Goal: Task Accomplishment & Management: Manage account settings

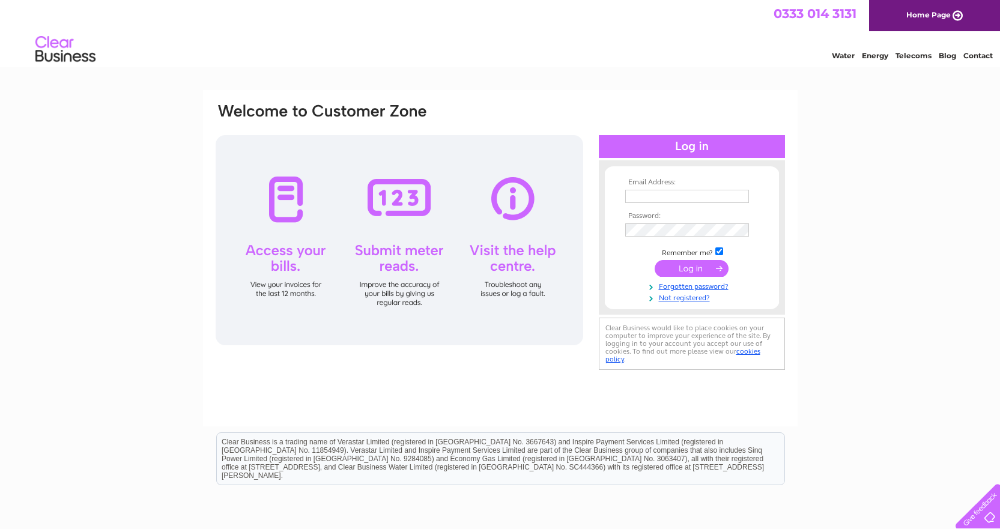
type input "[EMAIL_ADDRESS][DOMAIN_NAME]"
click at [694, 266] on input "submit" at bounding box center [692, 268] width 74 height 17
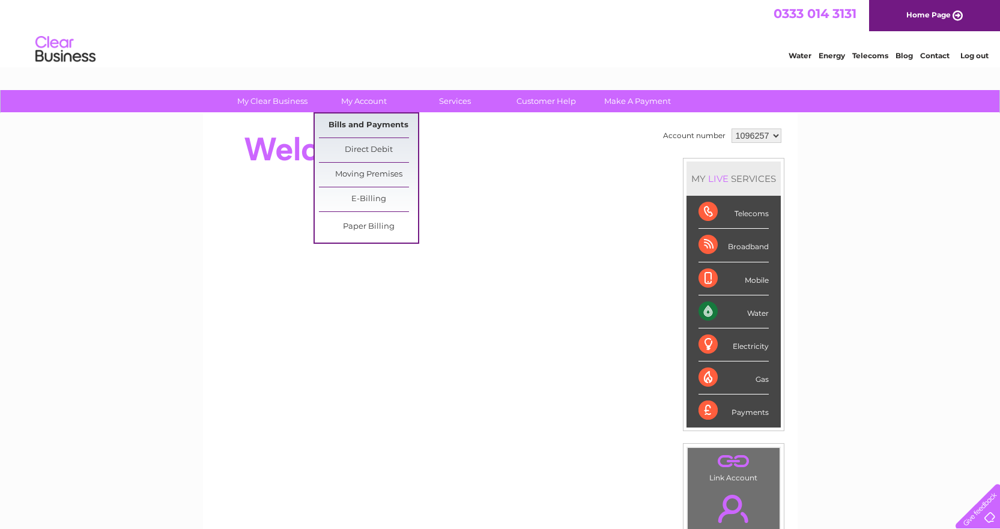
click at [343, 121] on link "Bills and Payments" at bounding box center [368, 126] width 99 height 24
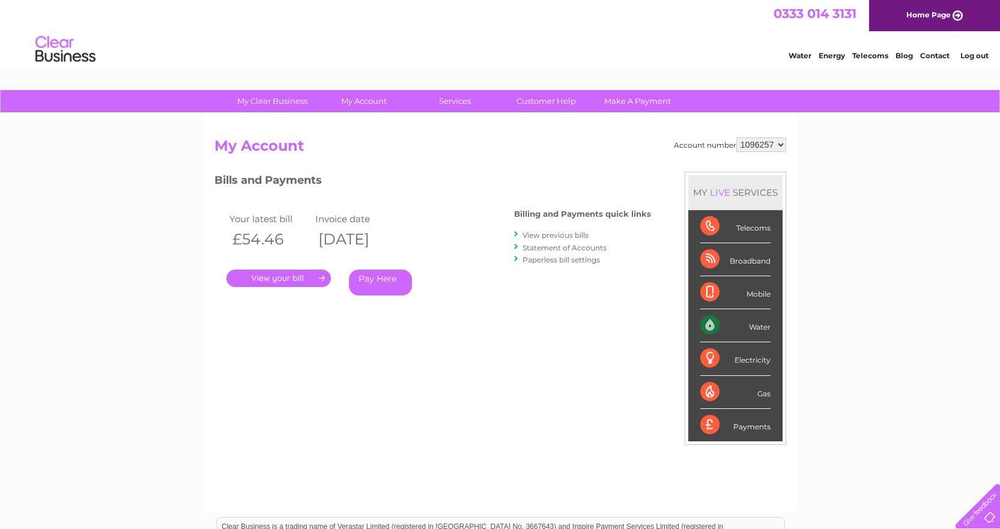
click at [277, 276] on link "." at bounding box center [278, 278] width 105 height 17
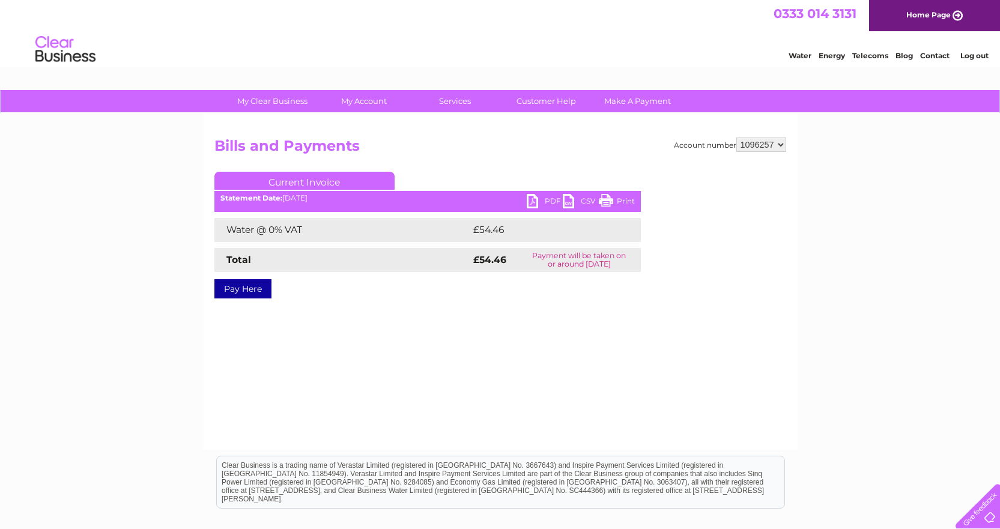
click at [552, 199] on link "PDF" at bounding box center [545, 202] width 36 height 17
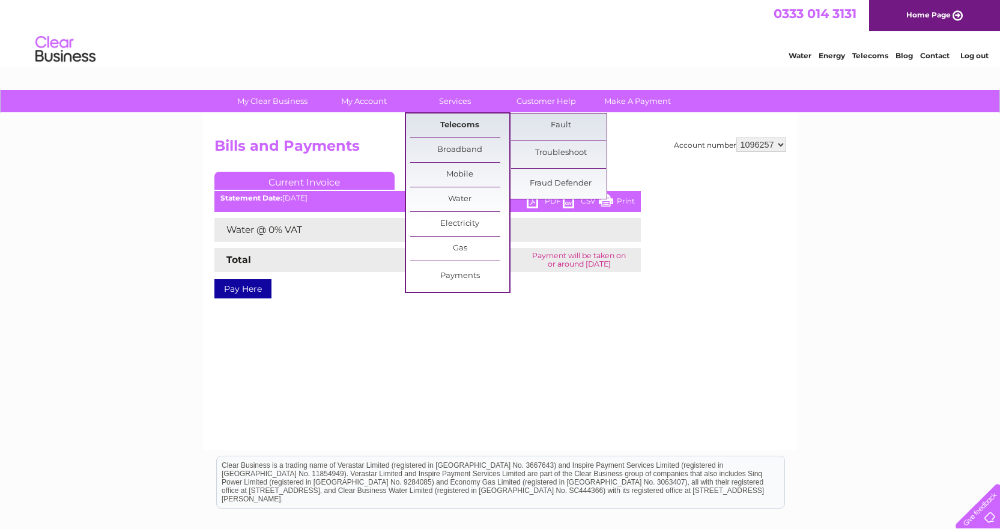
click at [451, 124] on link "Telecoms" at bounding box center [459, 126] width 99 height 24
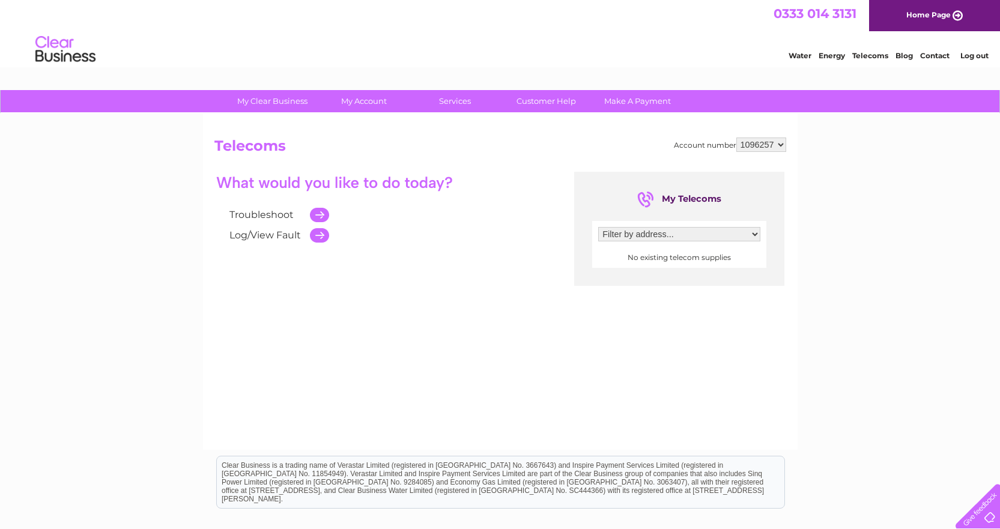
click at [52, 49] on img at bounding box center [65, 49] width 61 height 37
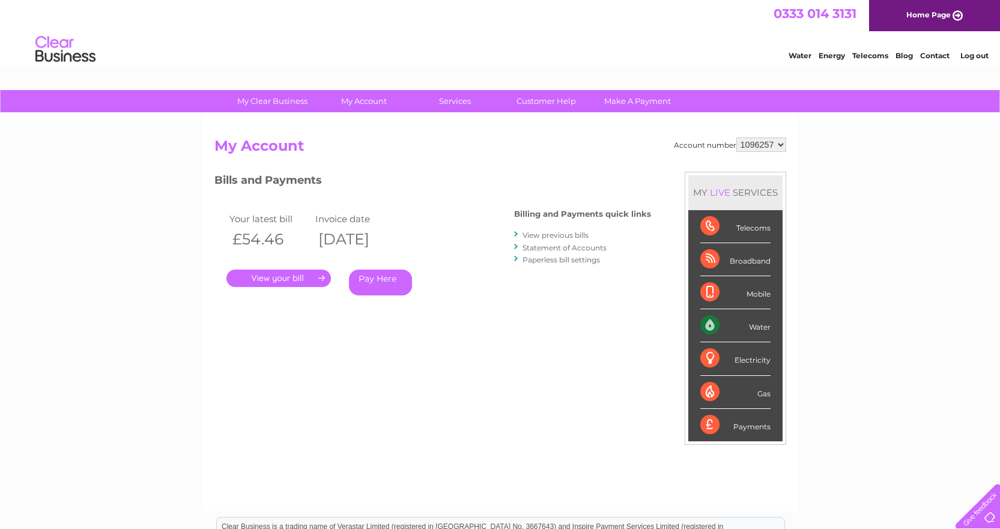
click at [716, 226] on div "Telecoms" at bounding box center [736, 226] width 70 height 33
click at [748, 227] on div "Telecoms" at bounding box center [736, 226] width 70 height 33
click at [711, 227] on div "Telecoms" at bounding box center [736, 226] width 70 height 33
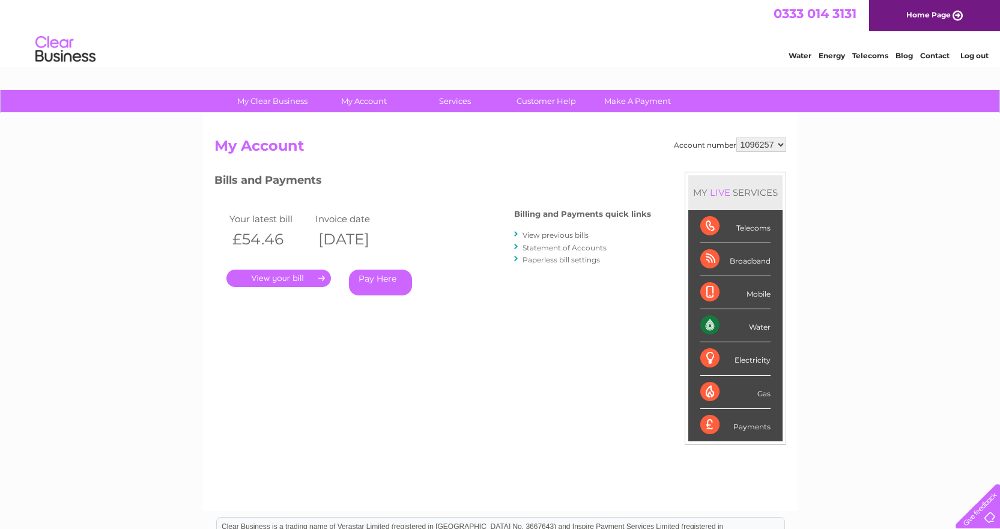
drag, startPoint x: 753, startPoint y: 229, endPoint x: 631, endPoint y: 58, distance: 209.9
click at [631, 58] on div "Water Energy Telecoms Blog Contact Log out" at bounding box center [500, 50] width 1000 height 39
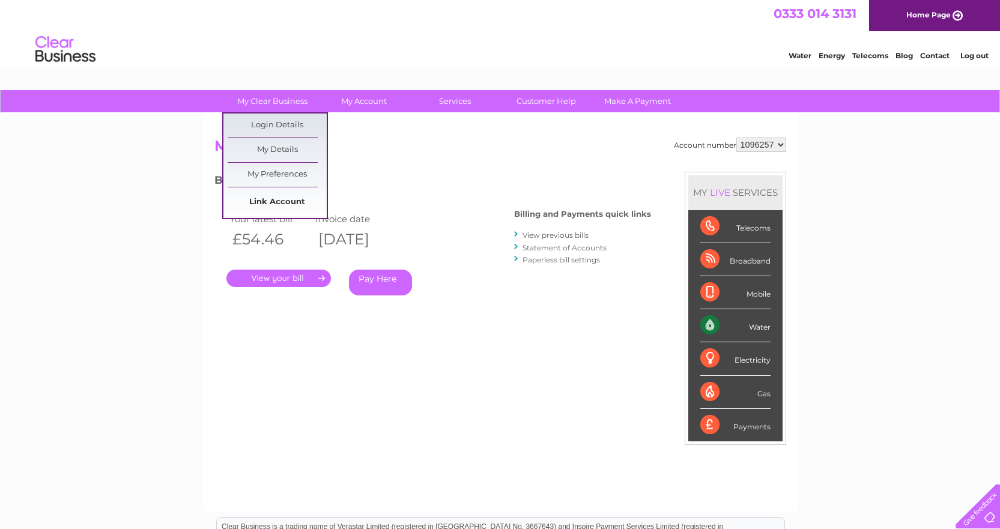
click at [275, 202] on link "Link Account" at bounding box center [277, 202] width 99 height 24
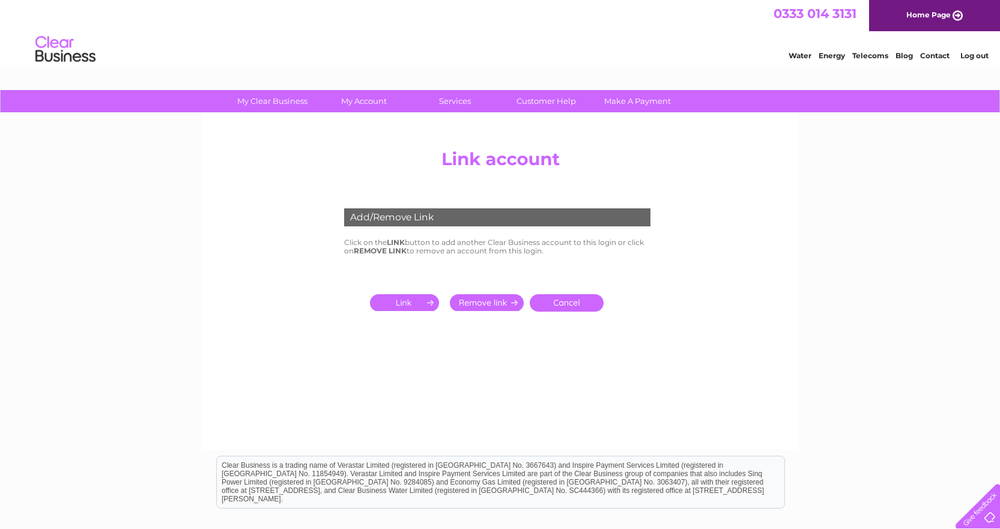
click at [415, 305] on input "submit" at bounding box center [407, 302] width 74 height 17
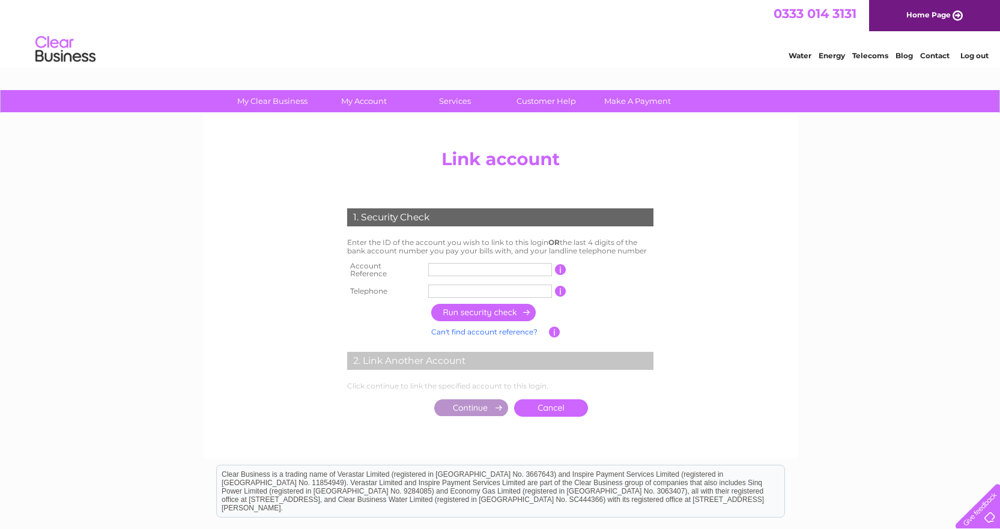
click at [448, 267] on input "text" at bounding box center [490, 269] width 124 height 13
type input "1333"
click at [463, 285] on input "text" at bounding box center [490, 291] width 124 height 13
type input "01294601954"
click at [507, 309] on input "button" at bounding box center [484, 312] width 106 height 17
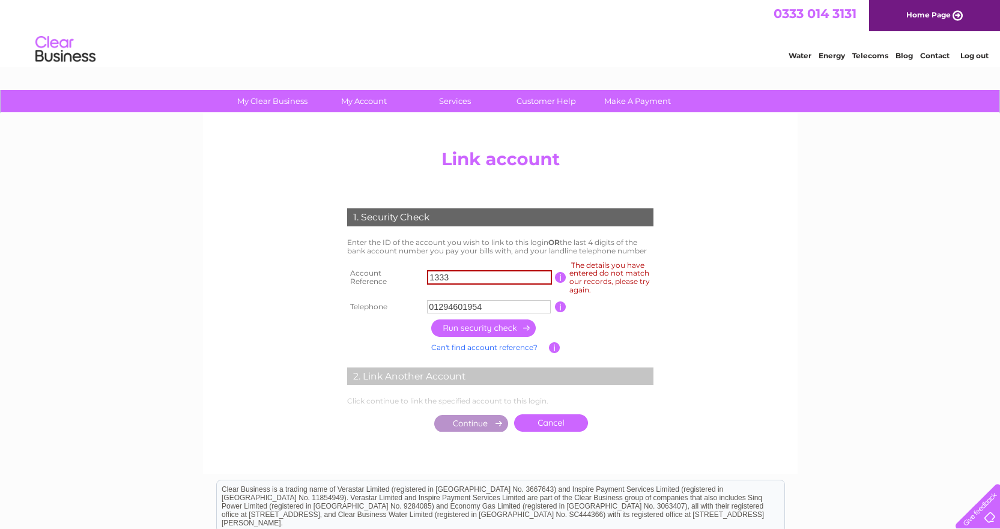
drag, startPoint x: 458, startPoint y: 277, endPoint x: 404, endPoint y: 276, distance: 53.5
click at [404, 276] on tr "Account Reference 1333 The details you have entered do not match our records, p…" at bounding box center [500, 277] width 312 height 39
type input "1096257"
click at [492, 323] on input "button" at bounding box center [484, 328] width 106 height 17
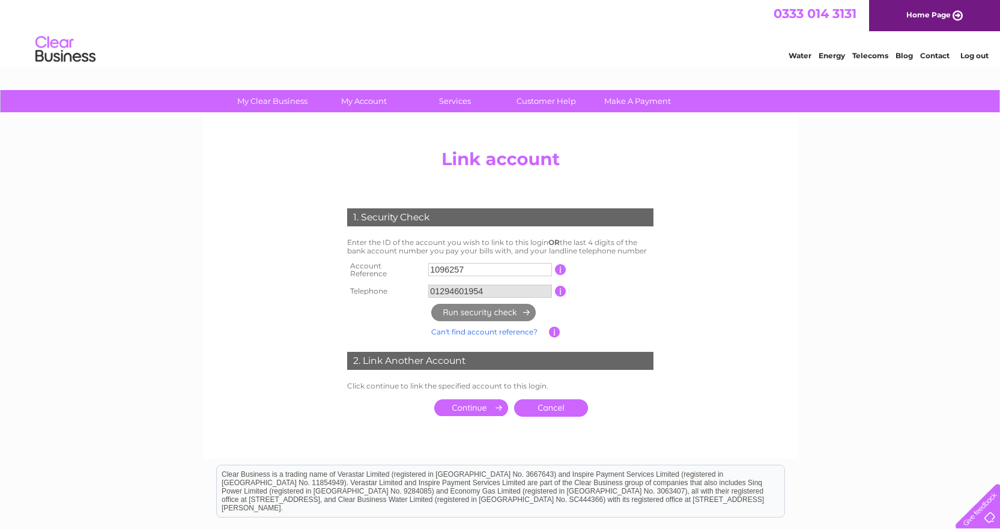
click at [472, 404] on input "submit" at bounding box center [471, 408] width 74 height 17
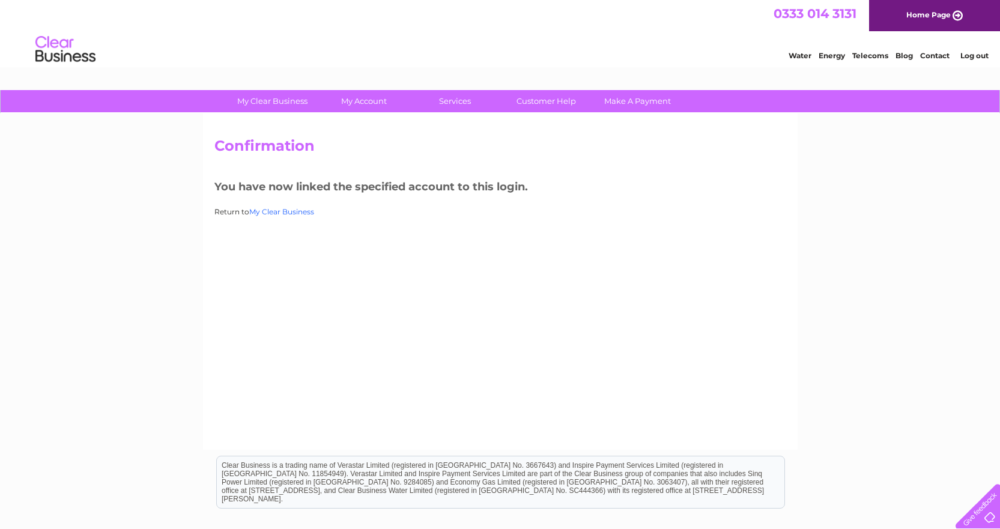
click at [303, 213] on link "My Clear Business" at bounding box center [281, 211] width 65 height 9
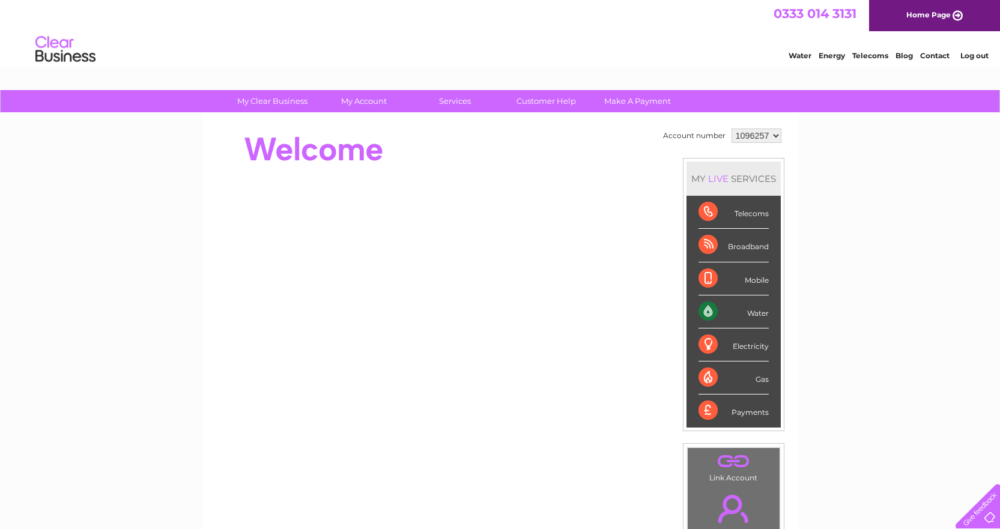
click at [705, 212] on div "Telecoms" at bounding box center [734, 212] width 70 height 33
